Goal: Task Accomplishment & Management: Manage account settings

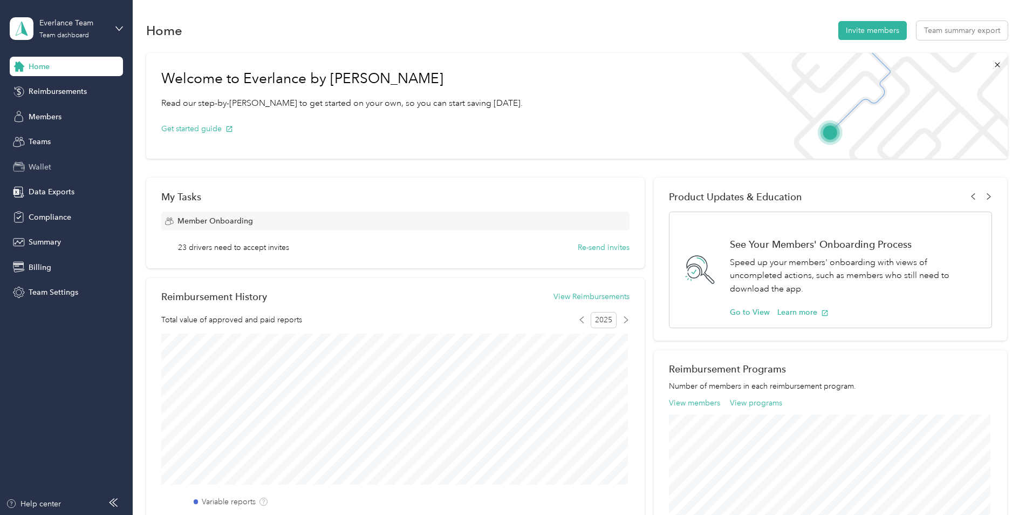
click at [52, 165] on div "Wallet" at bounding box center [66, 166] width 113 height 19
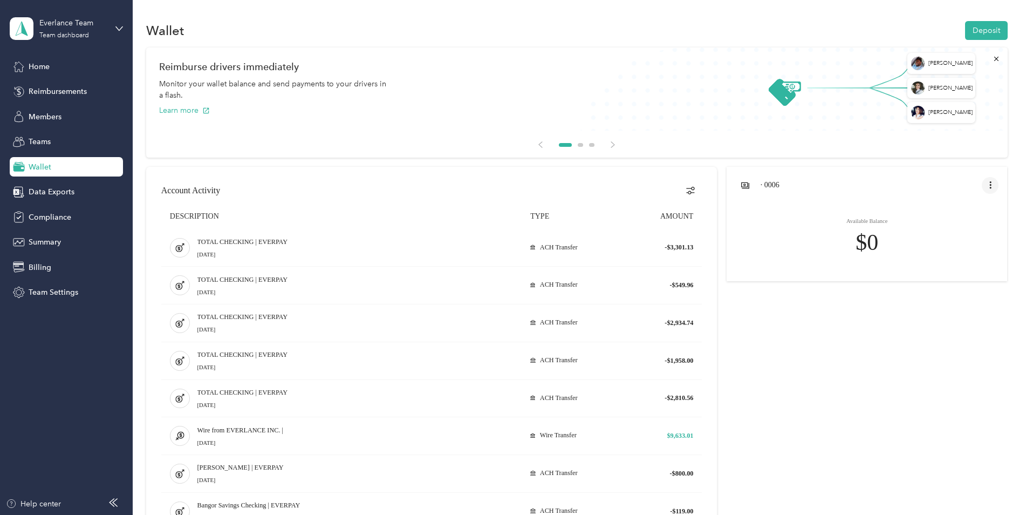
click at [989, 184] on icon "open account menu" at bounding box center [990, 185] width 9 height 9
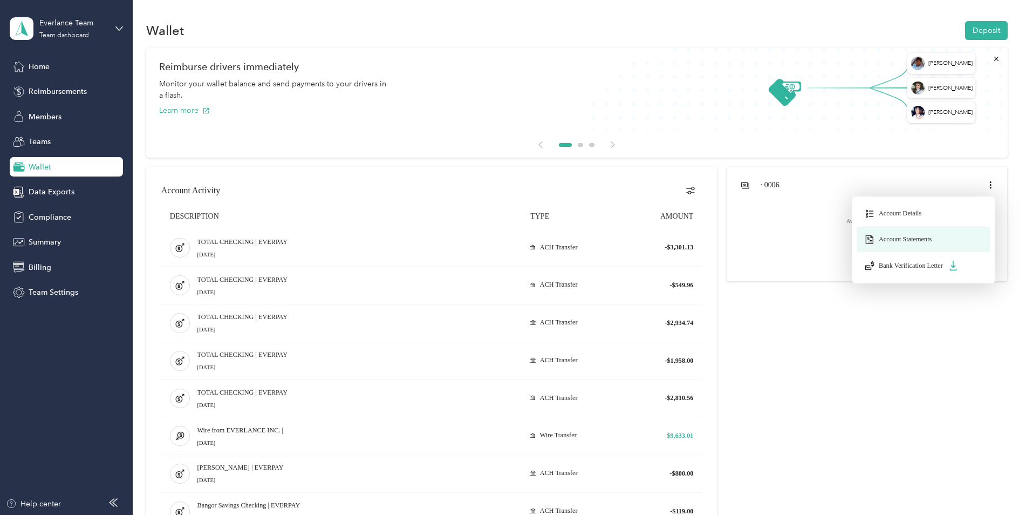
click at [920, 235] on span "Account Statements" at bounding box center [905, 239] width 53 height 8
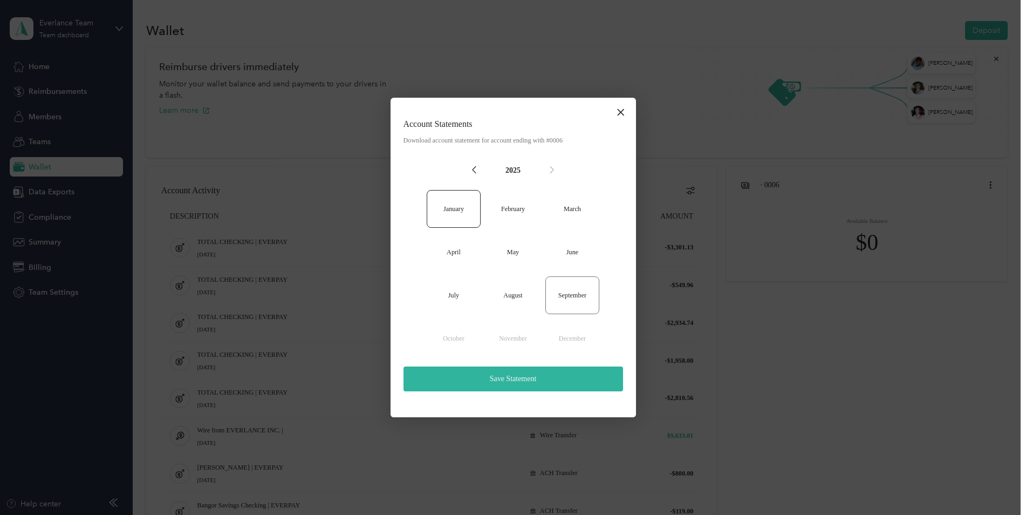
click at [565, 306] on button "September" at bounding box center [572, 295] width 54 height 38
click at [544, 379] on button "Save Statement" at bounding box center [513, 378] width 220 height 25
click at [617, 114] on icon "close dialog" at bounding box center [620, 112] width 9 height 13
